Goal: Transaction & Acquisition: Purchase product/service

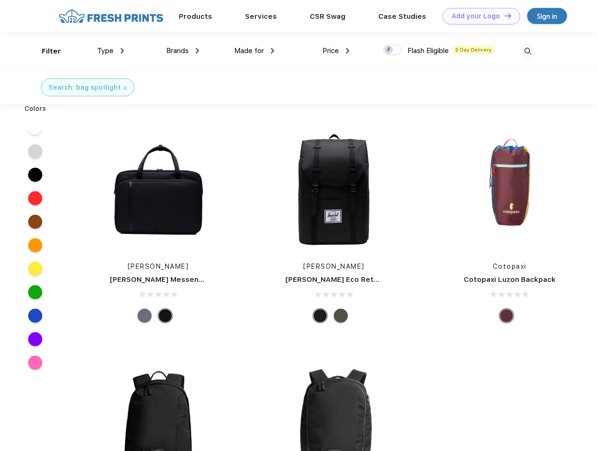
click at [478, 16] on link "Add your Logo Design Tool" at bounding box center [481, 16] width 77 height 16
click at [0, 0] on div "Design Tool" at bounding box center [0, 0] width 0 height 0
click at [504, 15] on link "Add your Logo Design Tool" at bounding box center [481, 16] width 77 height 16
click at [45, 51] on div "Filter" at bounding box center [51, 51] width 19 height 11
click at [111, 51] on span "Type" at bounding box center [105, 50] width 16 height 8
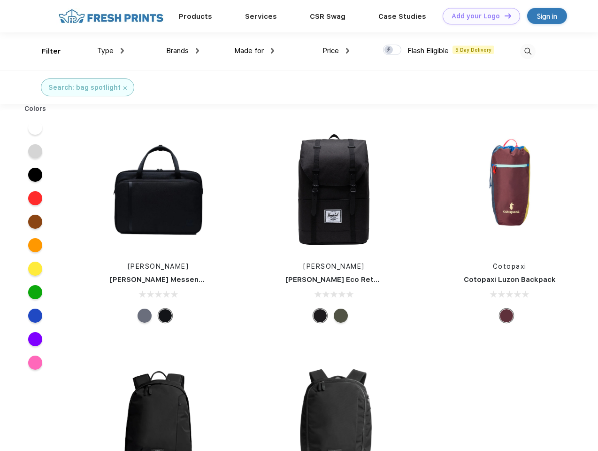
click at [183, 51] on span "Brands" at bounding box center [177, 50] width 23 height 8
click at [255, 51] on span "Made for" at bounding box center [249, 50] width 30 height 8
click at [336, 51] on span "Price" at bounding box center [331, 50] width 16 height 8
click at [393, 50] on div at bounding box center [392, 50] width 18 height 10
click at [389, 50] on input "checkbox" at bounding box center [386, 47] width 6 height 6
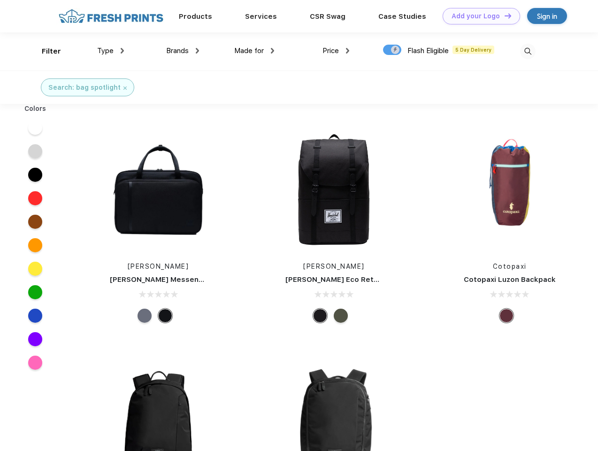
click at [528, 51] on img at bounding box center [527, 51] width 15 height 15
